Goal: Task Accomplishment & Management: Use online tool/utility

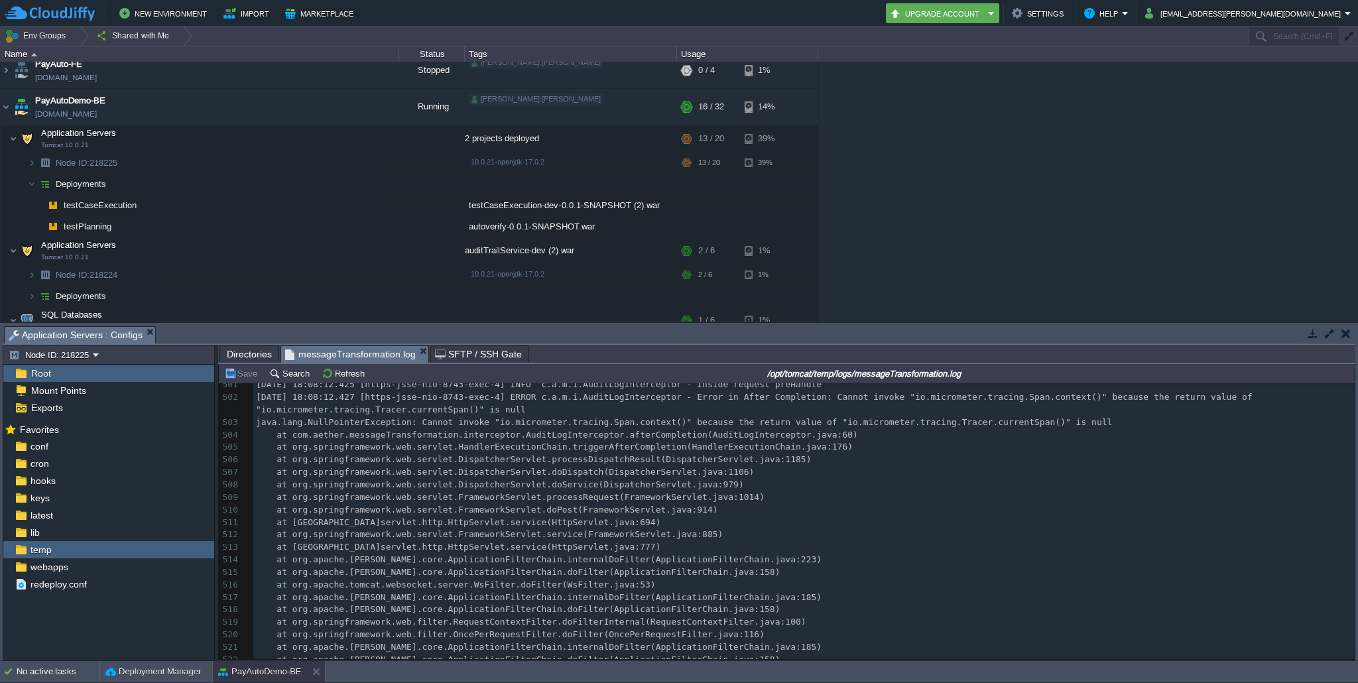
scroll to position [70183, 0]
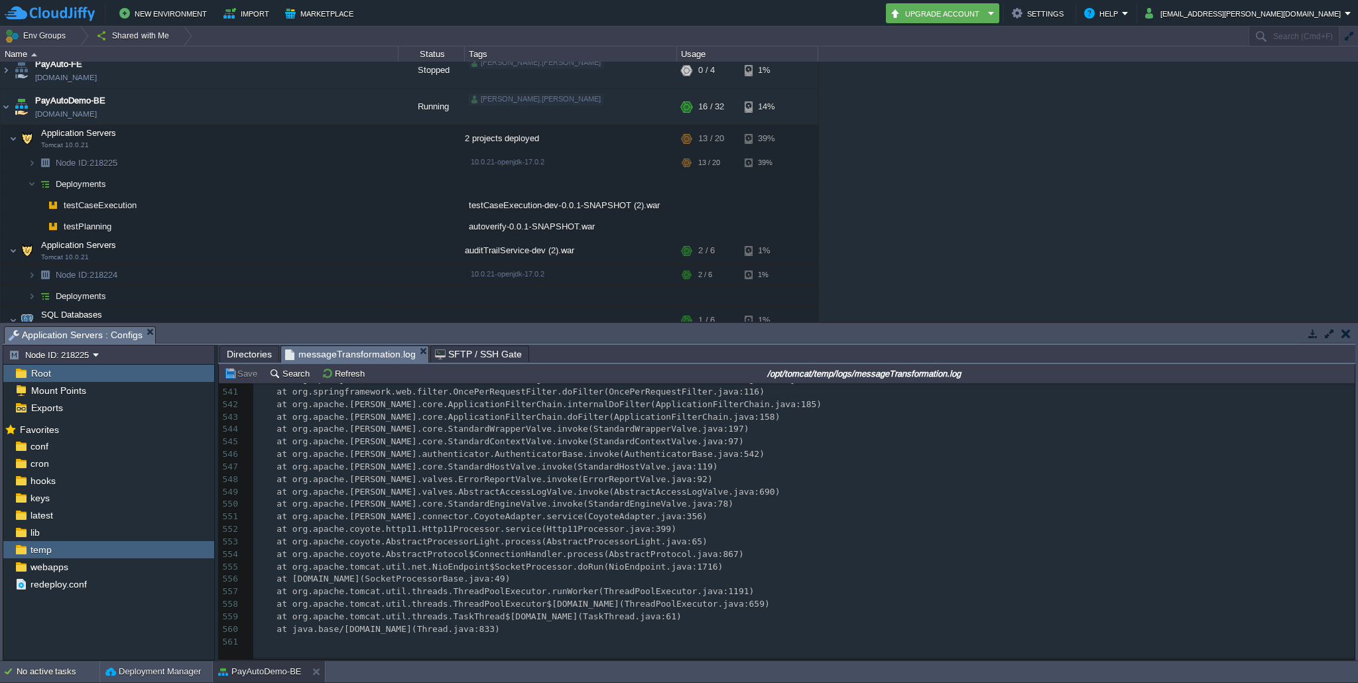
type textarea "​"
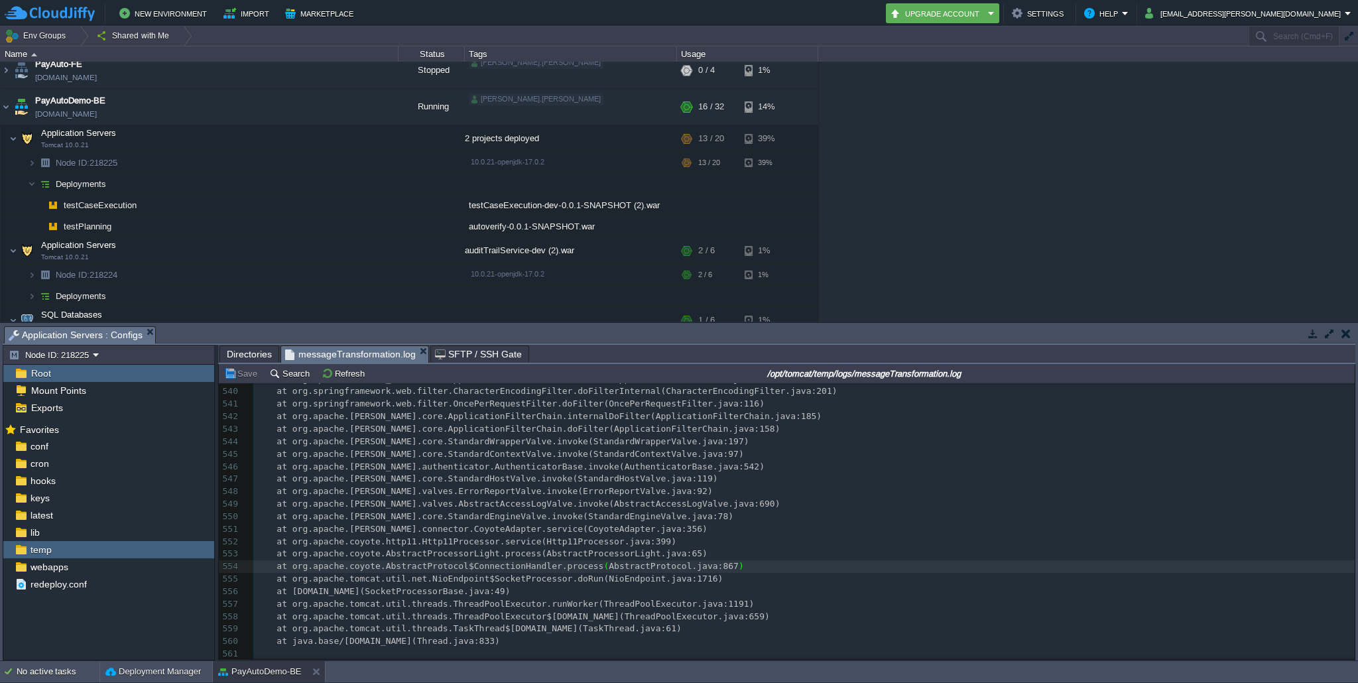
type textarea "​"
click at [682, 516] on div "x at org.springframework.web.client.HttpServerErrorException.create(HttpServerE…" at bounding box center [803, 461] width 1101 height 400
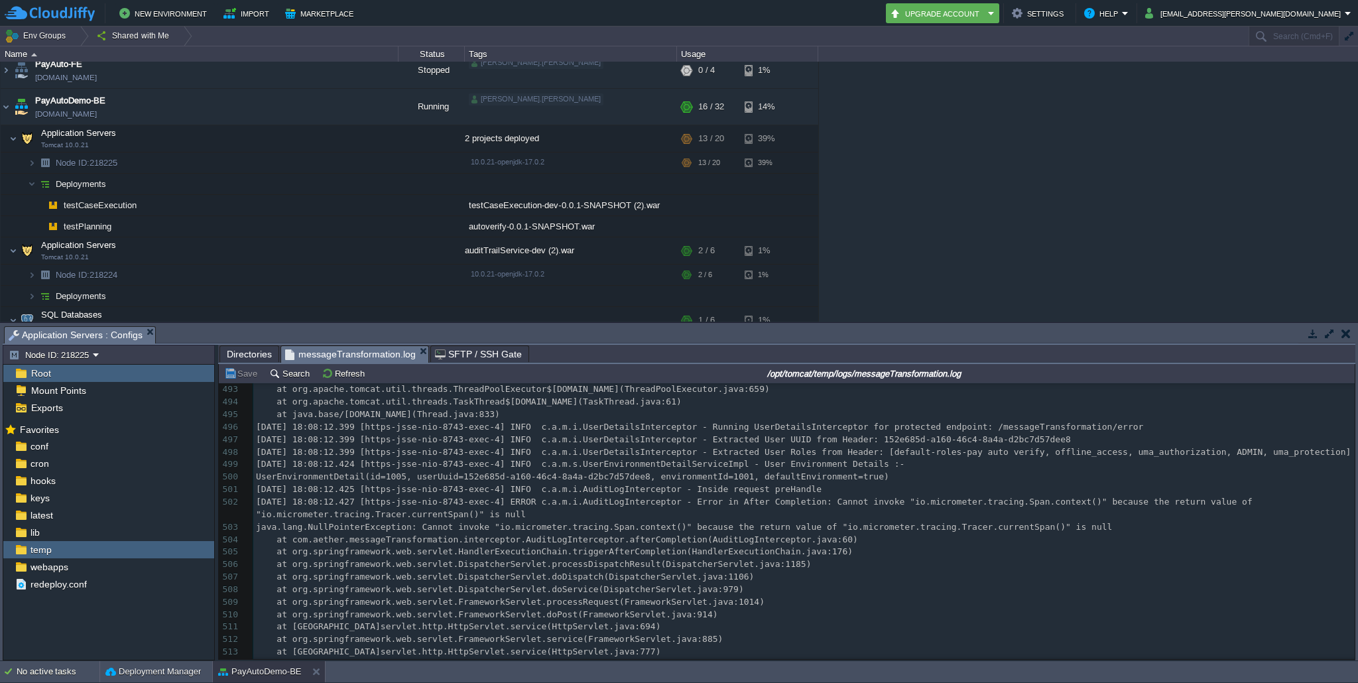
scroll to position [70114, 0]
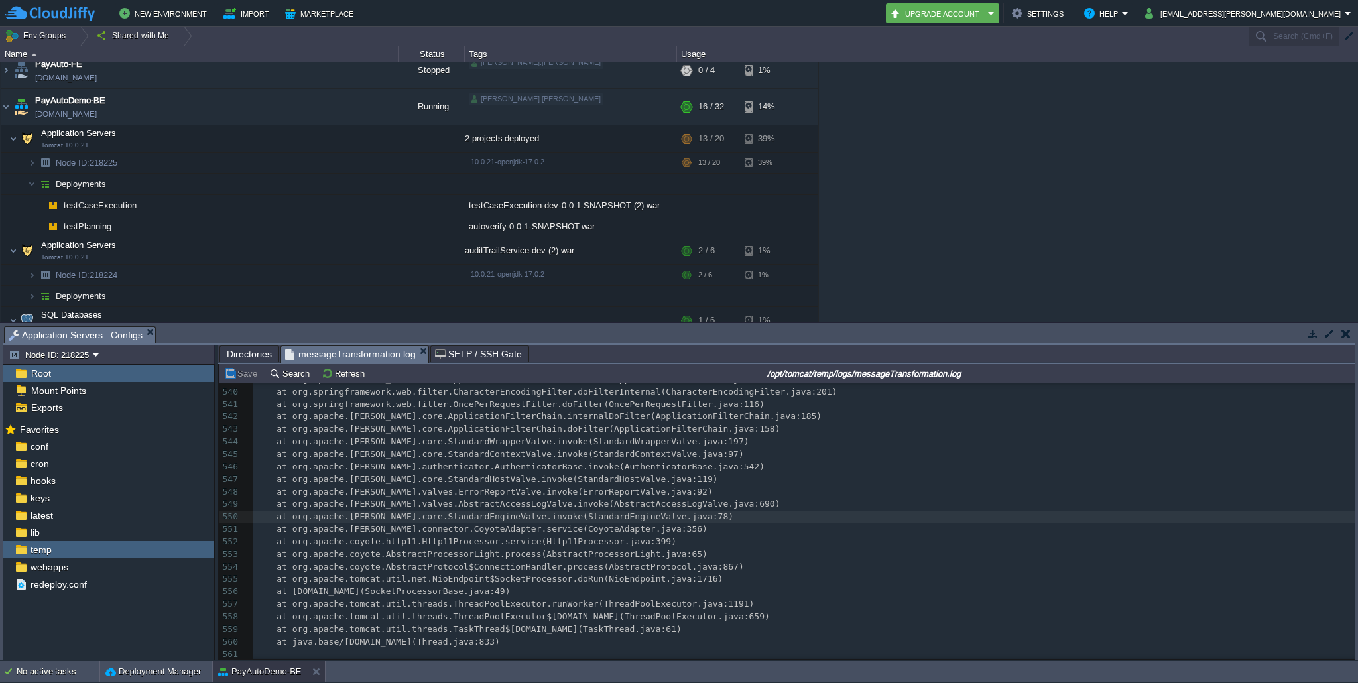
type textarea "​"
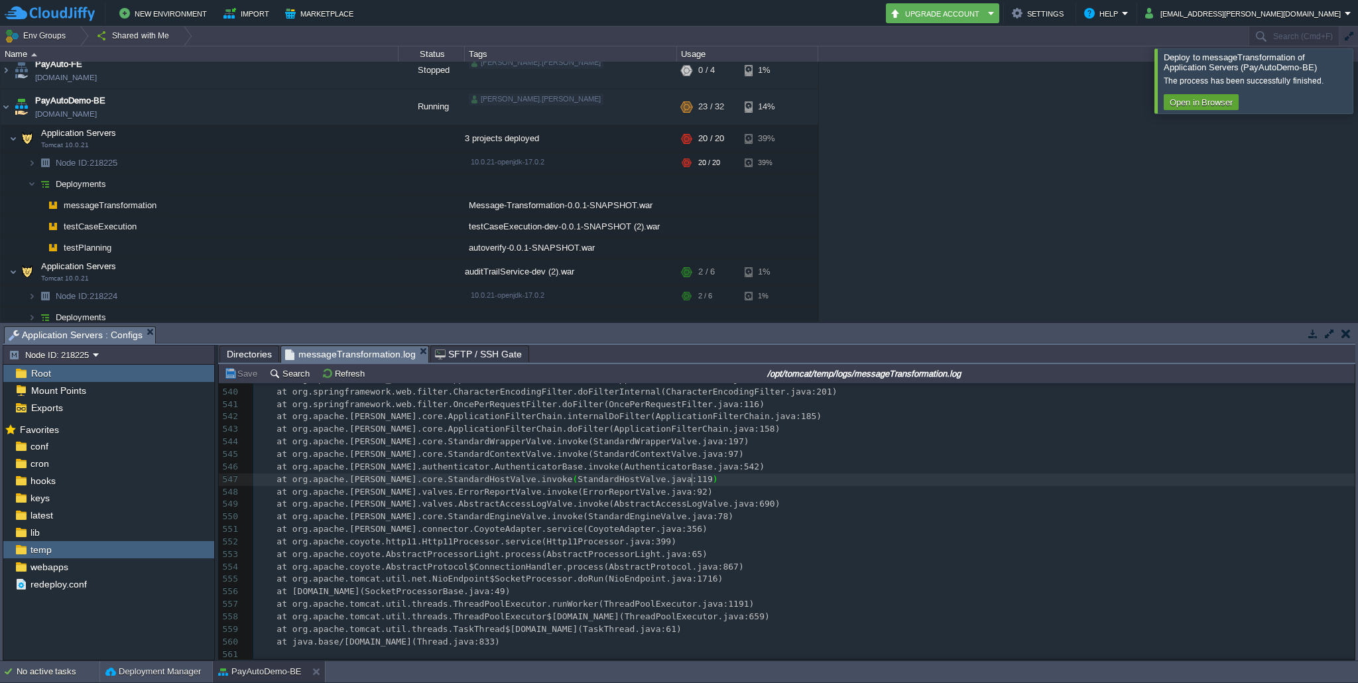
click at [1357, 81] on div at bounding box center [1374, 80] width 0 height 64
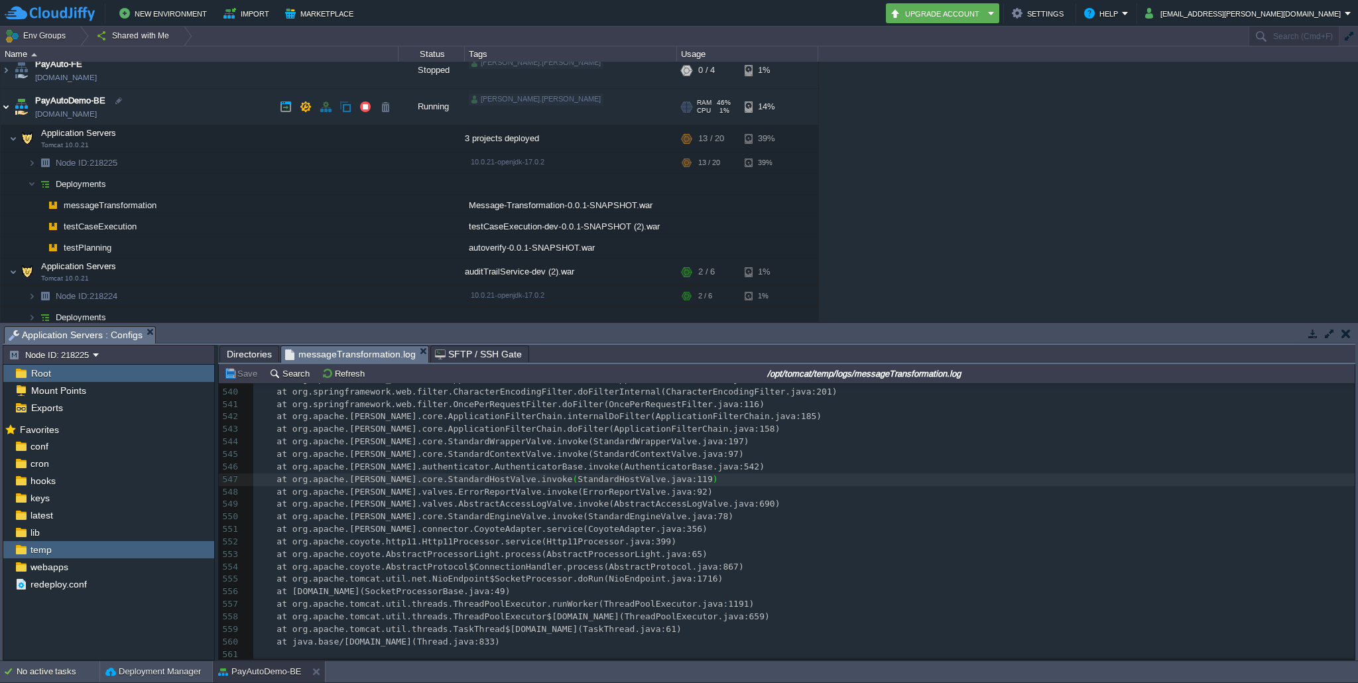
click at [4, 109] on img at bounding box center [6, 107] width 11 height 36
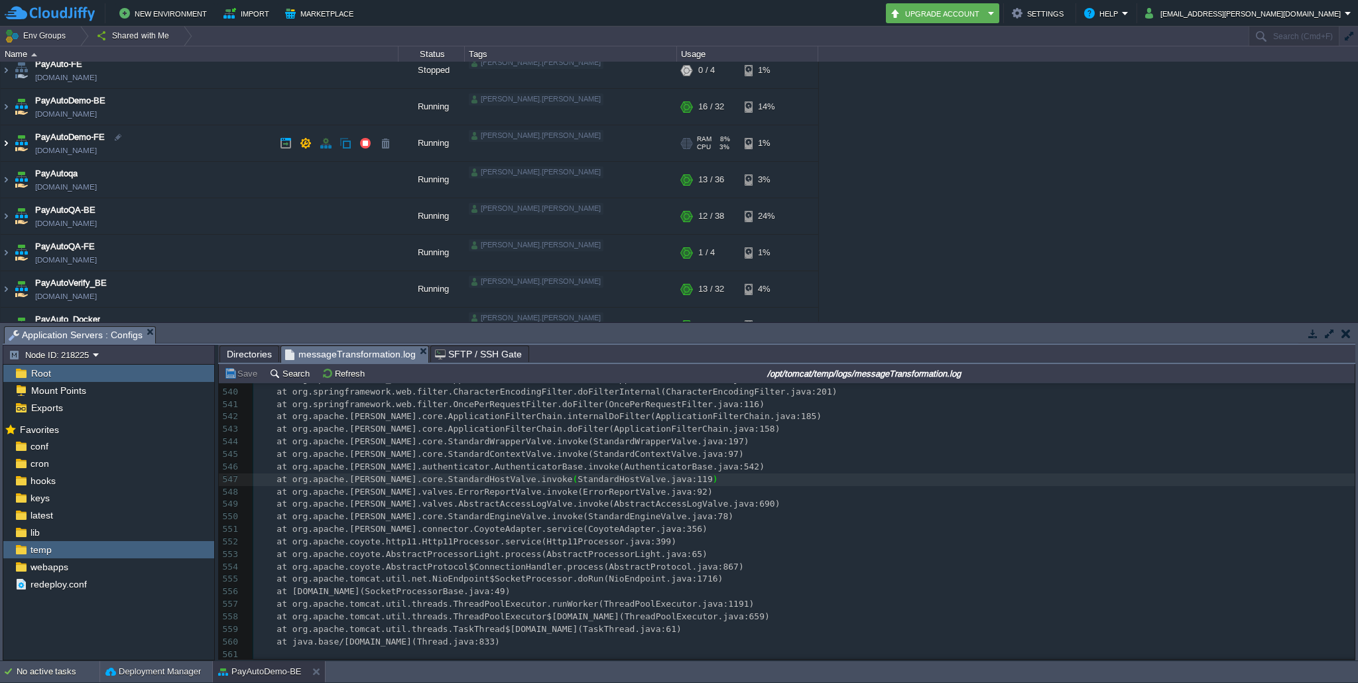
click at [9, 139] on img at bounding box center [6, 143] width 11 height 36
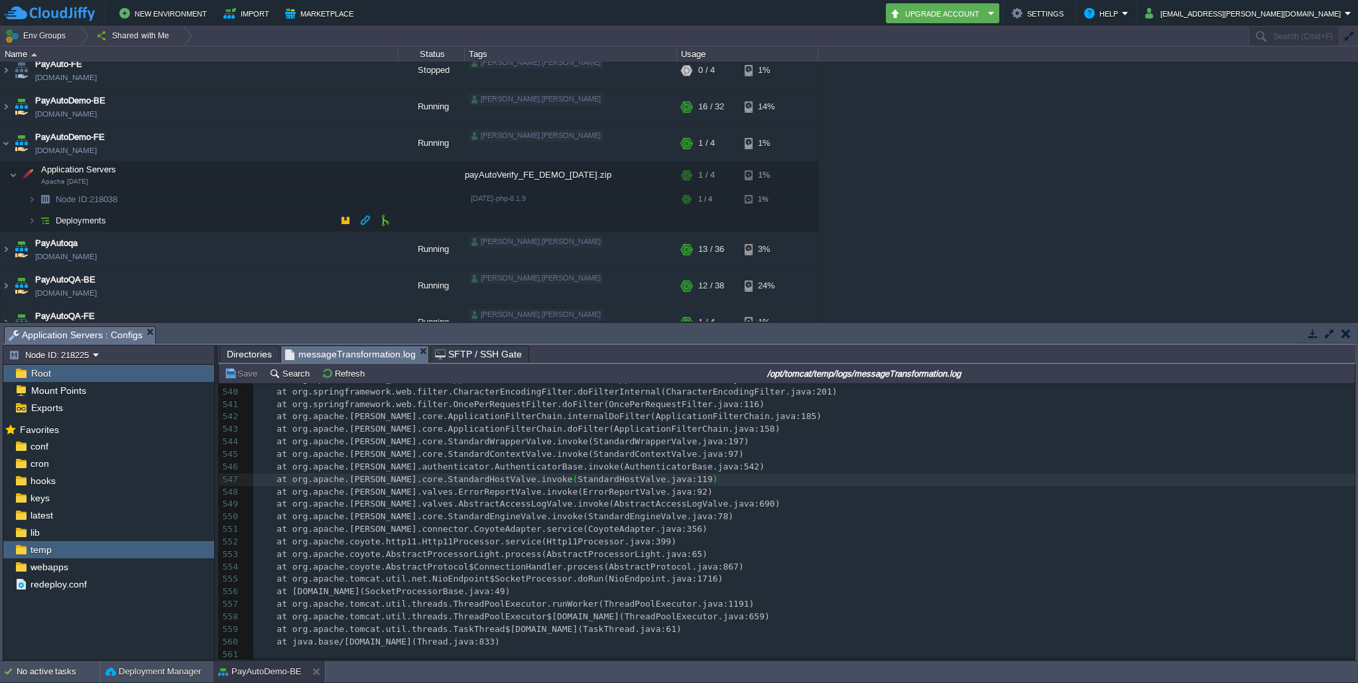
click at [36, 218] on img at bounding box center [45, 220] width 19 height 21
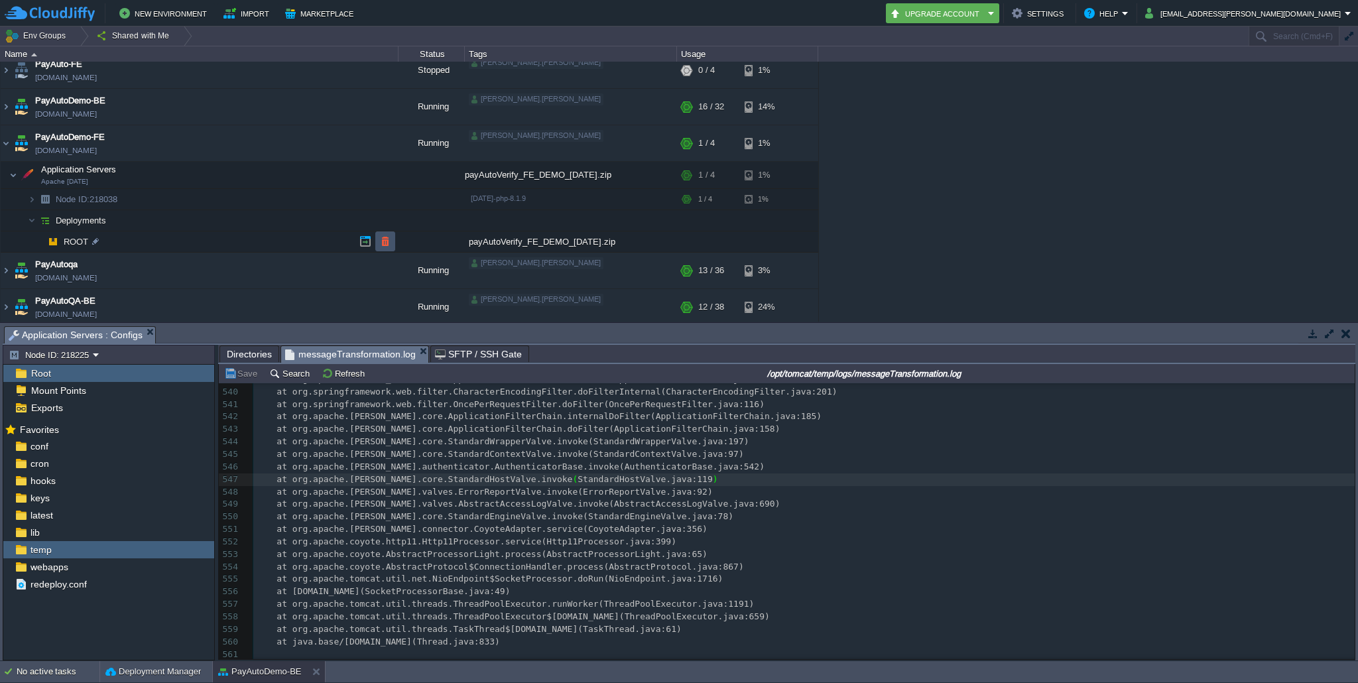
click at [382, 244] on button "button" at bounding box center [385, 241] width 12 height 12
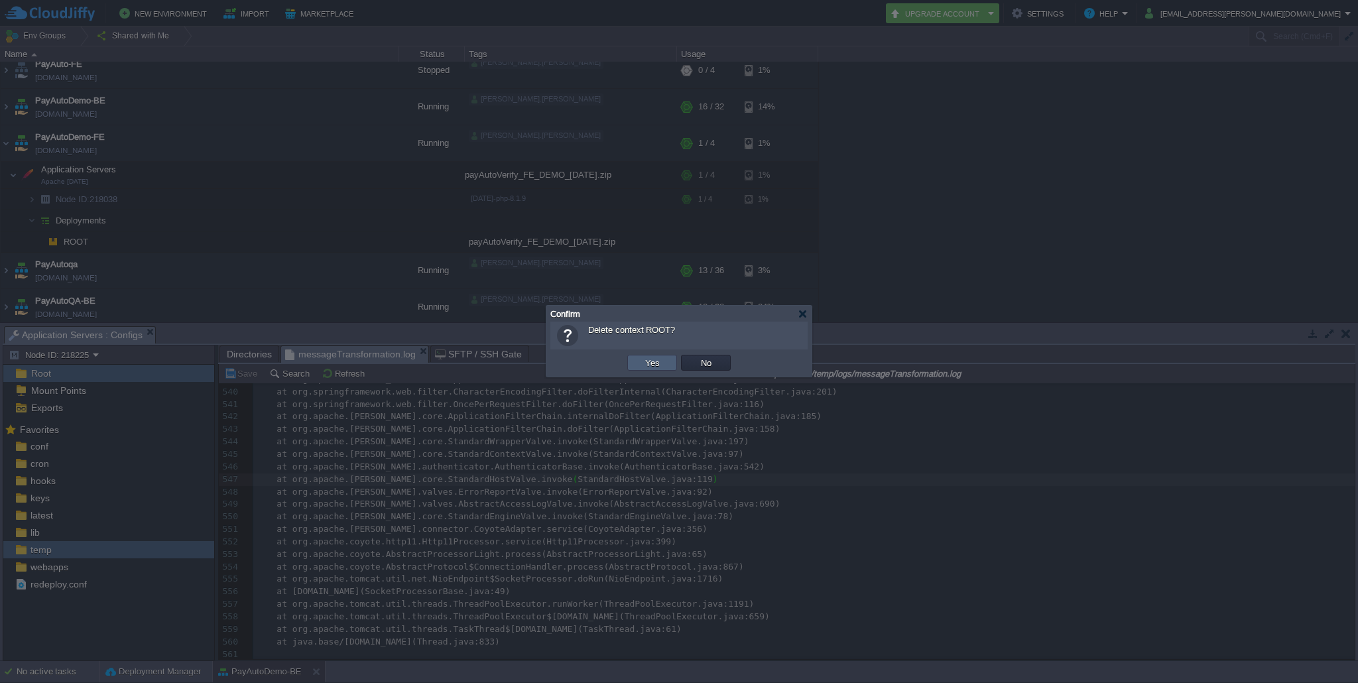
click at [641, 363] on td "Yes" at bounding box center [652, 363] width 50 height 16
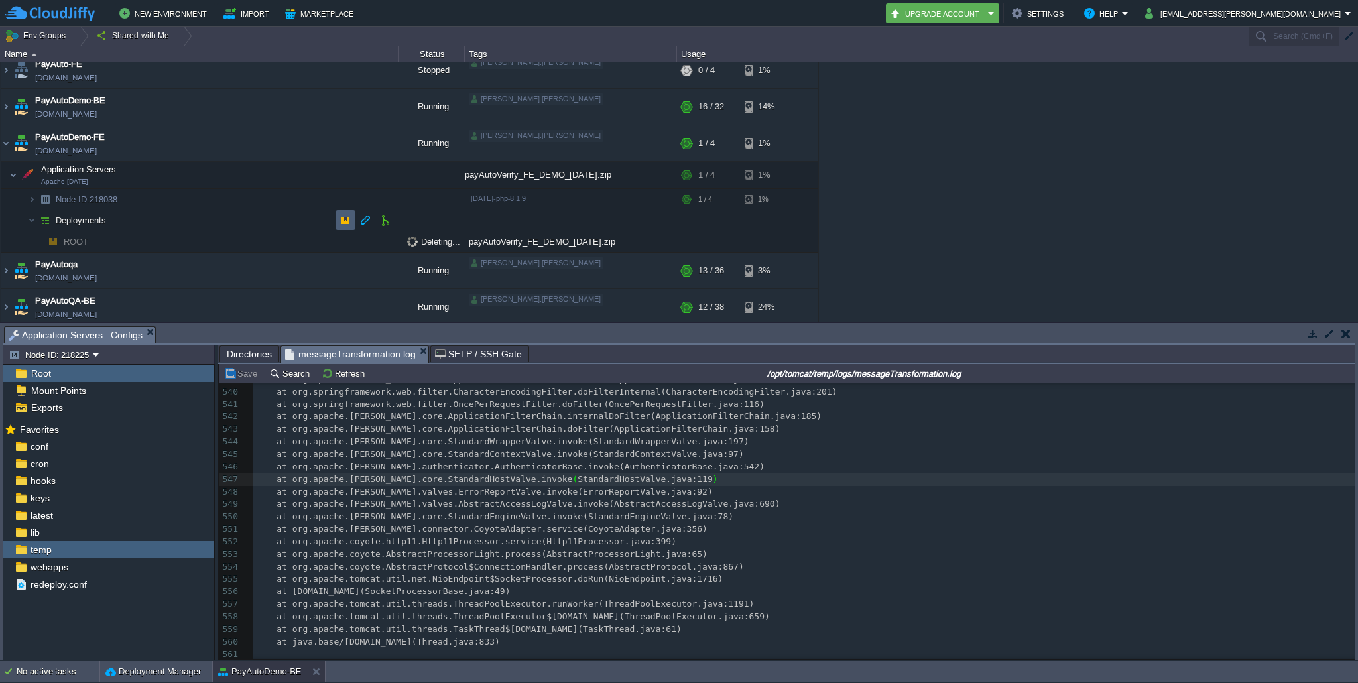
click at [349, 218] on button "button" at bounding box center [346, 220] width 12 height 12
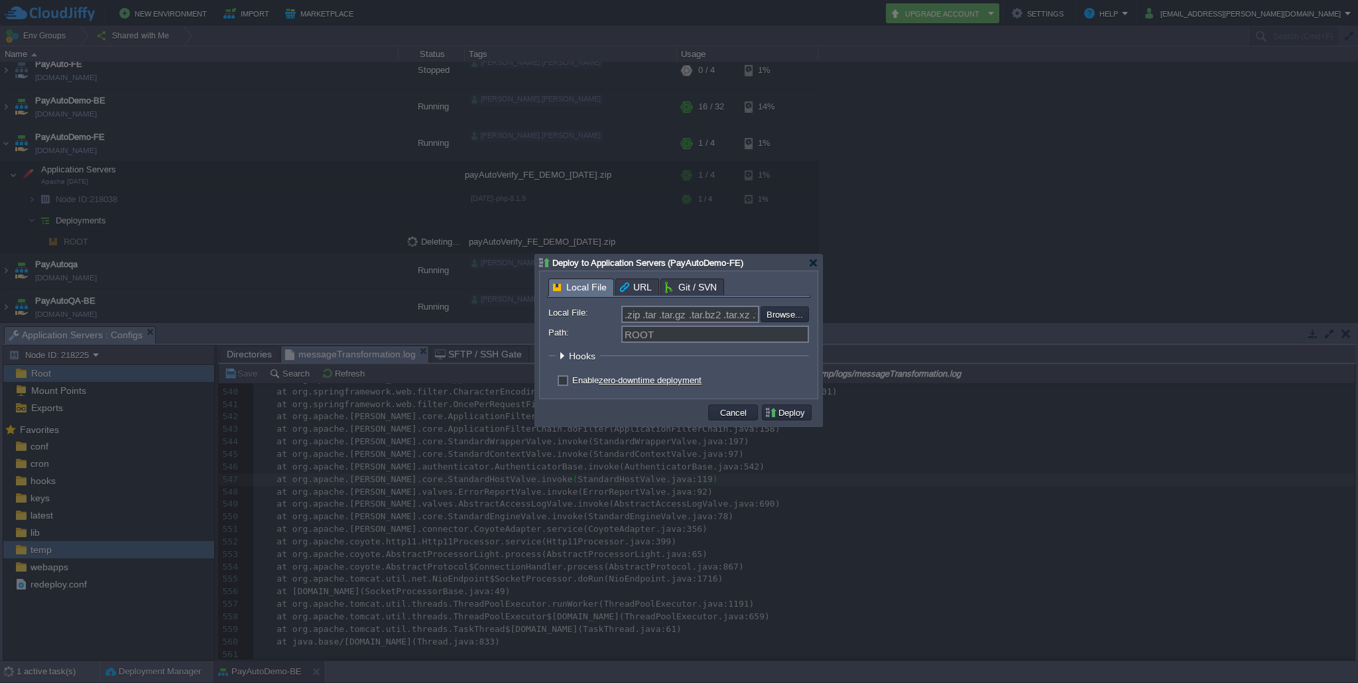
click at [572, 380] on label "Enable zero-downtime deployment" at bounding box center [636, 380] width 129 height 10
click at [565, 380] on input "checkbox" at bounding box center [561, 382] width 9 height 9
checkbox input "true"
click at [788, 312] on input "file" at bounding box center [725, 314] width 168 height 16
type input "C:\fakepath\payAutoVerify_FE_DEMO_[DATE].zip"
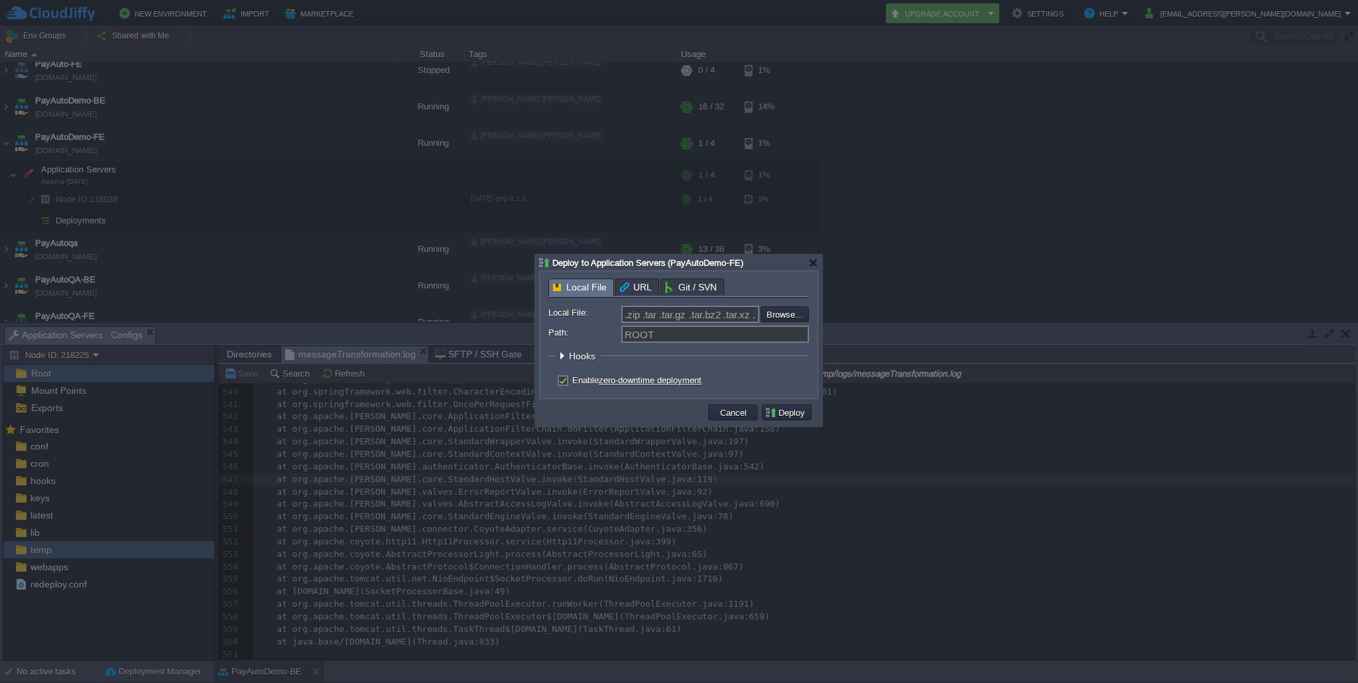
type input "payAutoVerify_FE_DEMO_[DATE].zip"
click at [793, 412] on button "Deploy" at bounding box center [787, 412] width 44 height 12
